Goal: Task Accomplishment & Management: Manage account settings

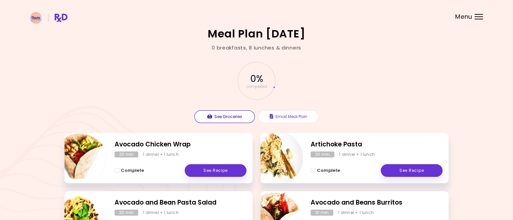
click at [222, 118] on button "See Groceries" at bounding box center [224, 116] width 60 height 13
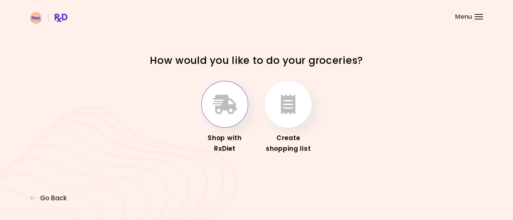
click at [222, 118] on button "button" at bounding box center [224, 104] width 47 height 47
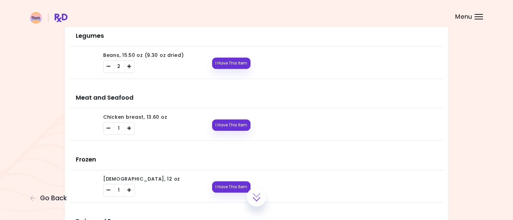
scroll to position [585, 0]
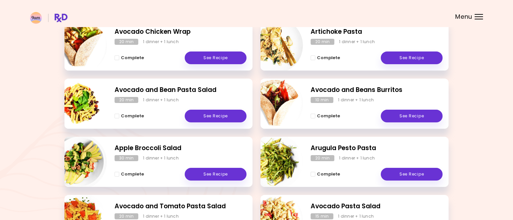
scroll to position [57, 0]
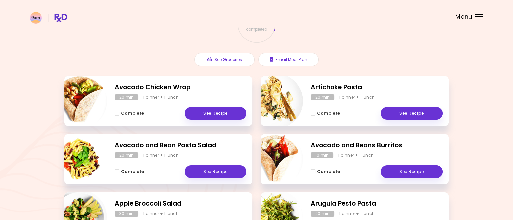
click at [476, 17] on div at bounding box center [479, 16] width 8 height 1
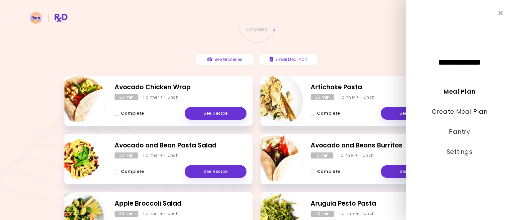
click at [457, 91] on link "Meal Plan" at bounding box center [460, 91] width 32 height 8
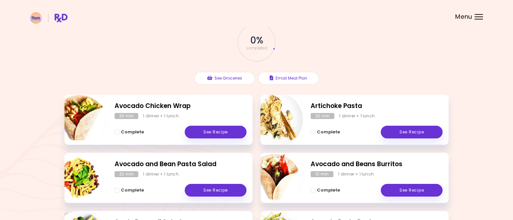
scroll to position [58, 0]
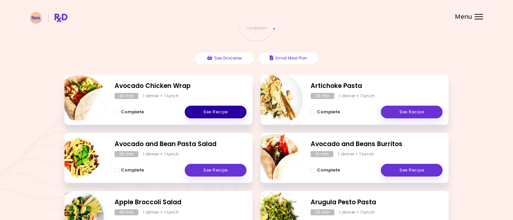
click at [212, 111] on link "See Recipe" at bounding box center [216, 112] width 62 height 13
